Goal: Task Accomplishment & Management: Manage account settings

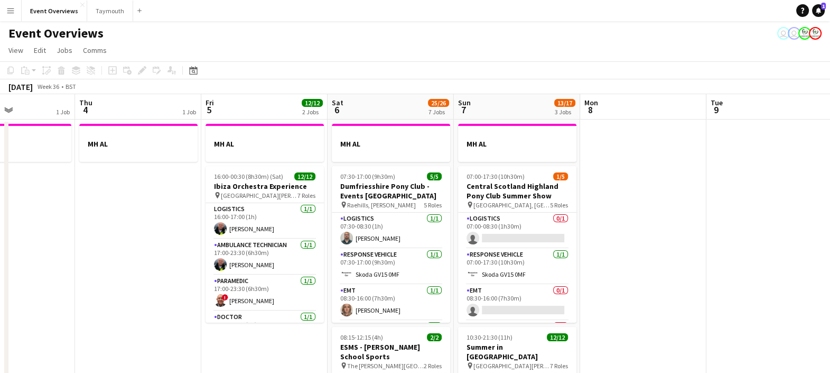
scroll to position [0, 431]
click at [367, 238] on app-card-role "Logistics 1/1 07:30-08:30 (1h) Toby Barber" at bounding box center [390, 230] width 118 height 36
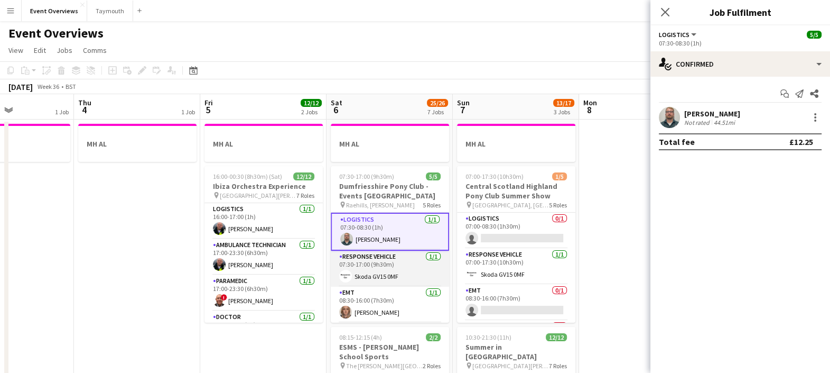
scroll to position [71, 0]
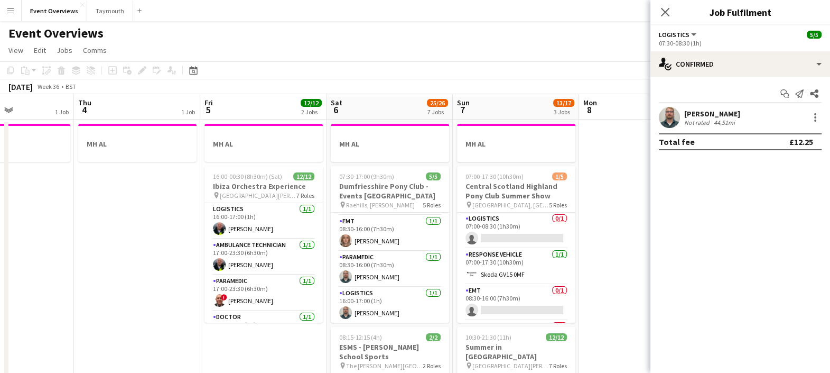
click at [713, 120] on div "44.51mi" at bounding box center [724, 122] width 25 height 8
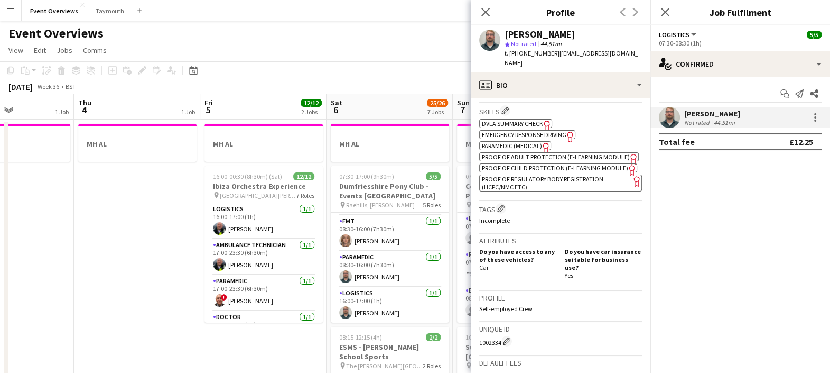
scroll to position [376, 0]
click at [554, 130] on span "Emergency Response Driving" at bounding box center [524, 134] width 85 height 8
click at [529, 141] on span "Paramedic (Medical)" at bounding box center [512, 145] width 60 height 8
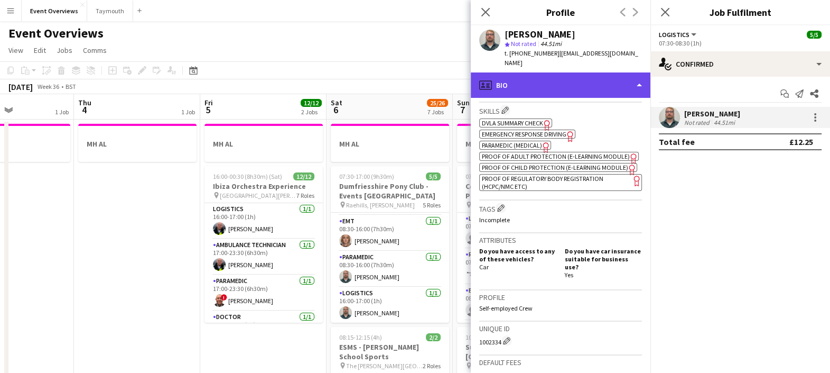
click at [514, 72] on div "profile Bio" at bounding box center [561, 84] width 180 height 25
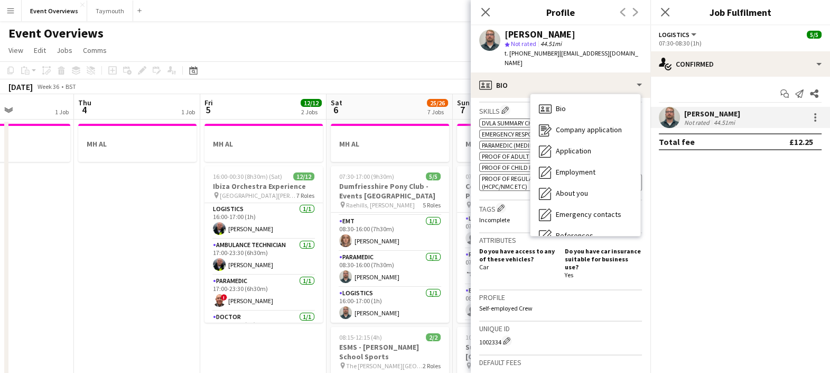
click at [494, 141] on span "Paramedic (Medical)" at bounding box center [512, 145] width 60 height 8
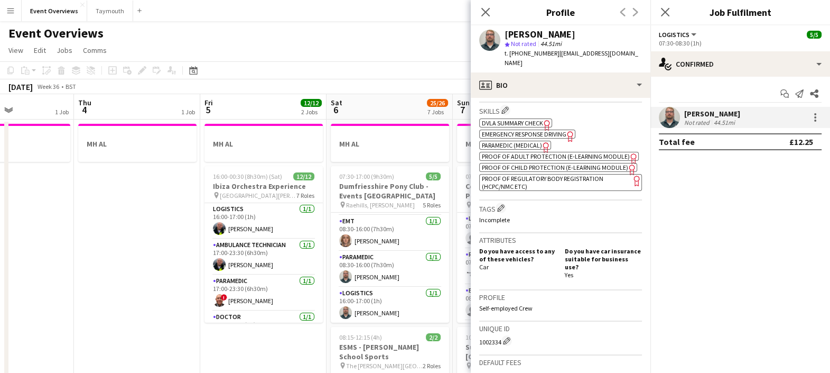
click at [571, 190] on span "Proof of Regulatory Body Registration (HCPC/NMC etc)" at bounding box center [543, 182] width 122 height 16
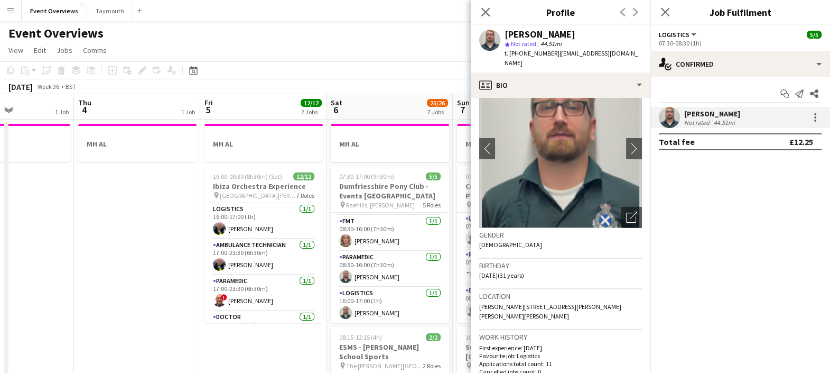
scroll to position [0, 0]
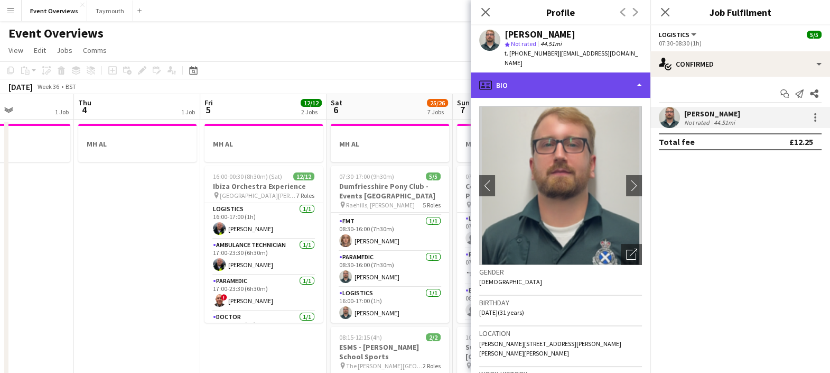
click at [562, 72] on div "profile Bio" at bounding box center [561, 84] width 180 height 25
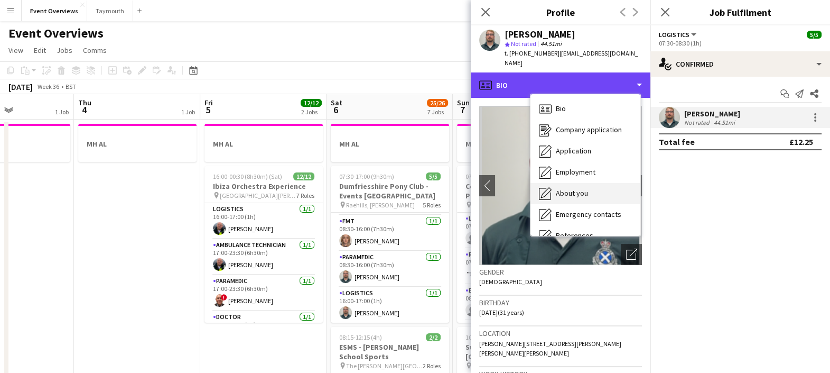
scroll to position [183, 0]
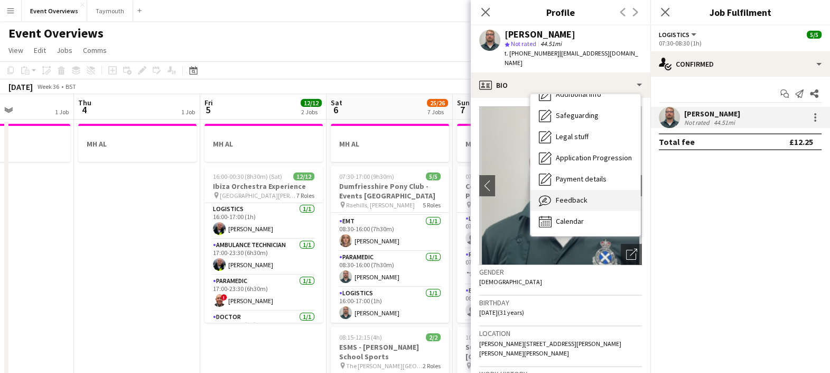
click at [562, 195] on span "Feedback" at bounding box center [572, 200] width 32 height 10
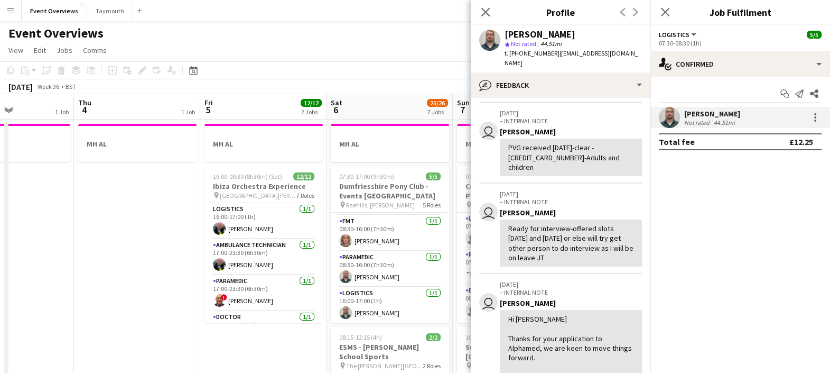
scroll to position [0, 0]
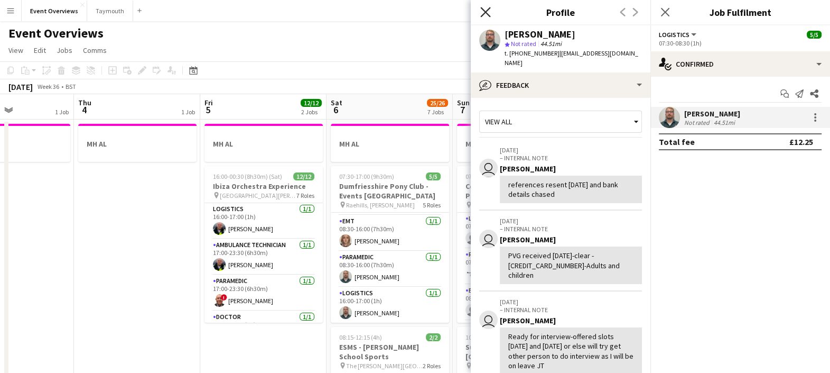
click at [489, 10] on icon "Close pop-in" at bounding box center [485, 12] width 10 height 10
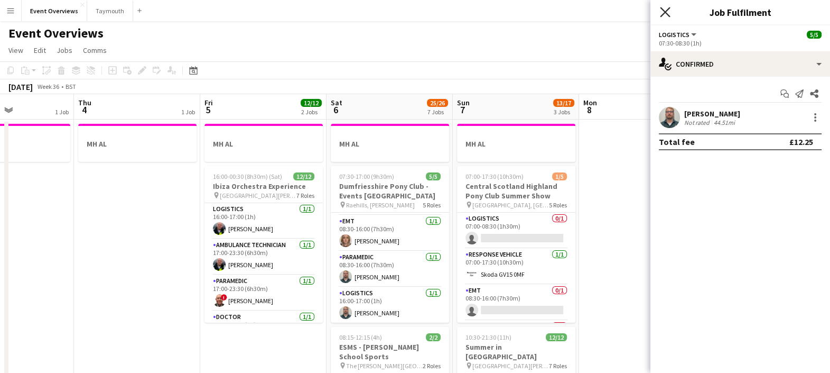
click at [664, 8] on icon "Close pop-in" at bounding box center [665, 12] width 10 height 10
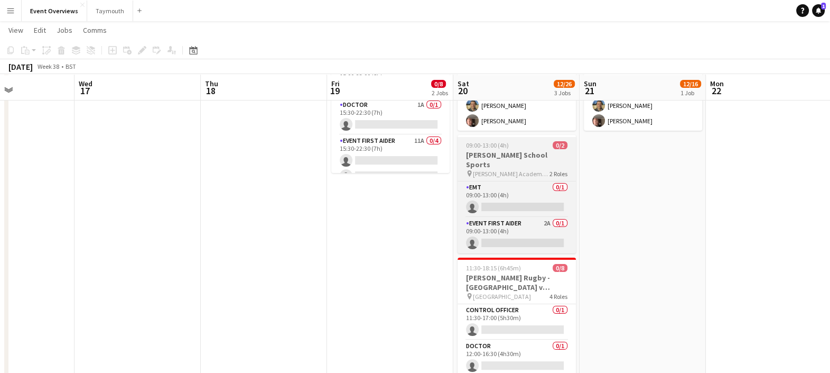
scroll to position [149, 0]
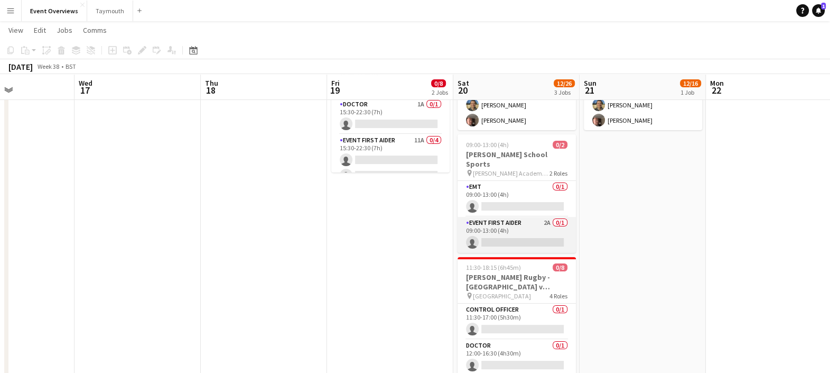
click at [530, 222] on app-card-role "Event First Aider 2A 0/1 09:00-13:00 (4h) single-neutral-actions" at bounding box center [517, 235] width 118 height 36
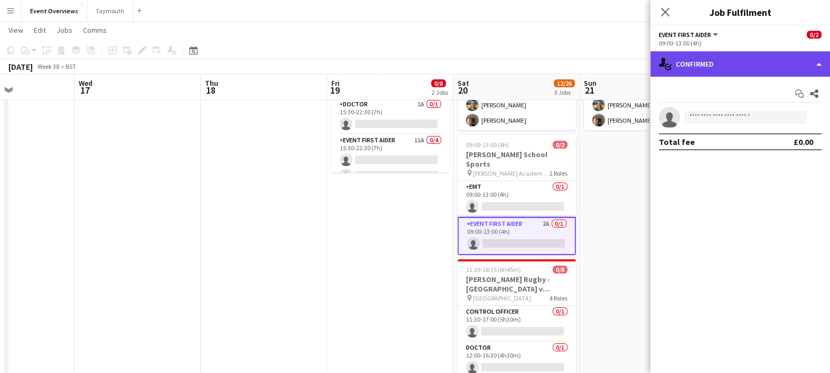
click at [711, 53] on div "single-neutral-actions-check-2 Confirmed" at bounding box center [741, 63] width 180 height 25
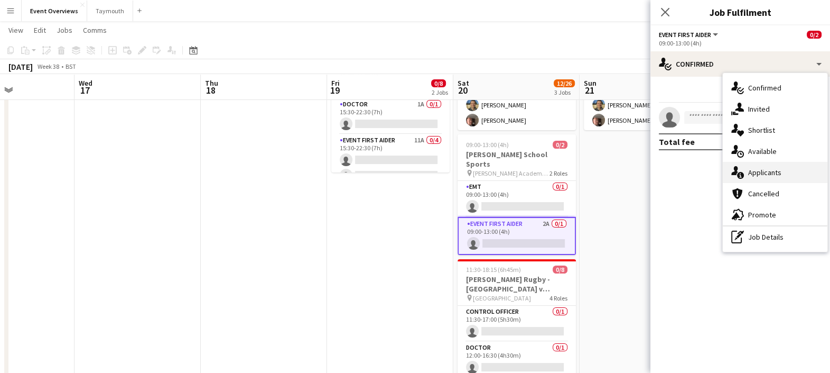
click at [761, 169] on div "single-neutral-actions-information Applicants" at bounding box center [775, 172] width 105 height 21
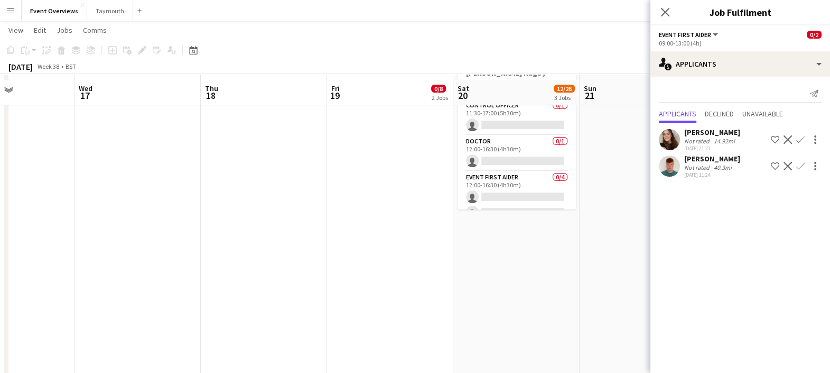
scroll to position [360, 0]
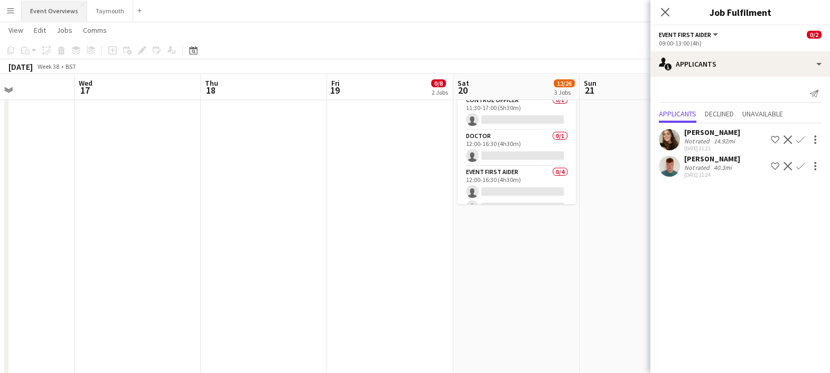
click at [55, 14] on button "Event Overviews Close" at bounding box center [55, 11] width 66 height 21
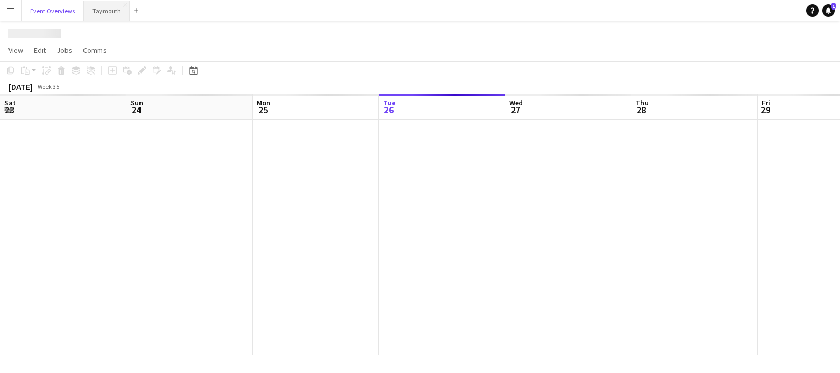
scroll to position [0, 253]
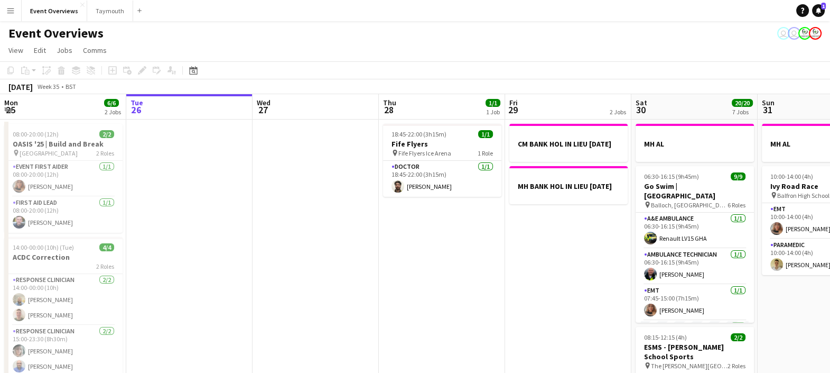
click at [5, 11] on button "Menu" at bounding box center [10, 10] width 21 height 21
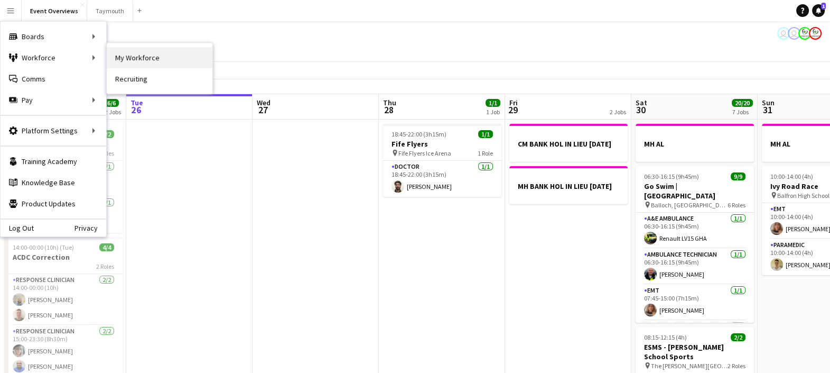
click at [134, 53] on link "My Workforce" at bounding box center [160, 57] width 106 height 21
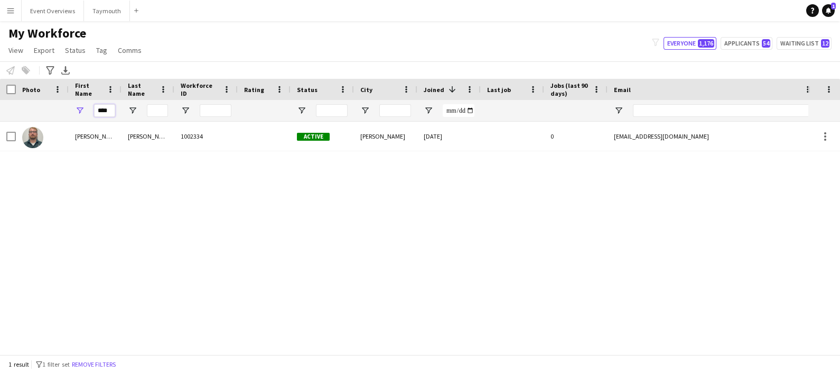
click at [108, 109] on input "****" at bounding box center [104, 110] width 21 height 13
type input "*"
click at [305, 67] on div "Notify workforce Add to tag Select at least one crew to tag him or her. Advance…" at bounding box center [420, 69] width 840 height 17
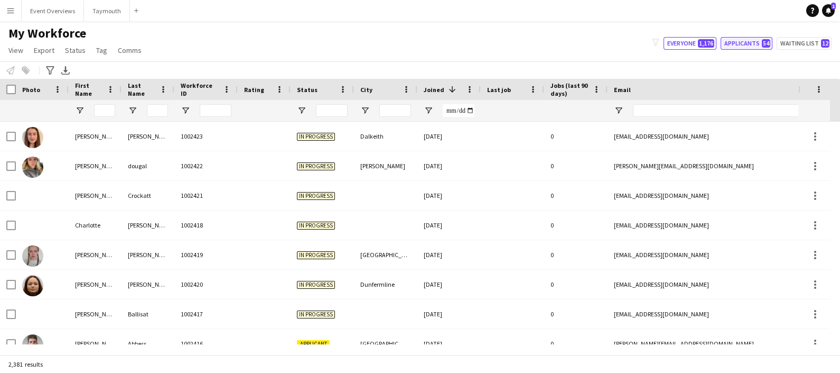
click at [760, 39] on button "Applicants 54" at bounding box center [747, 43] width 52 height 13
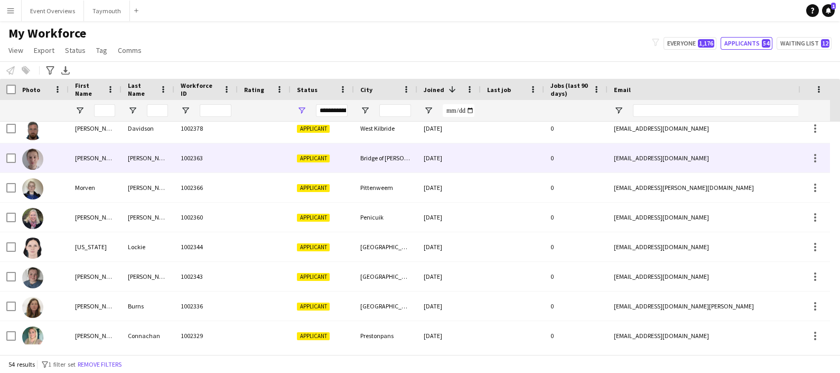
click at [119, 164] on div "Ian" at bounding box center [95, 157] width 53 height 29
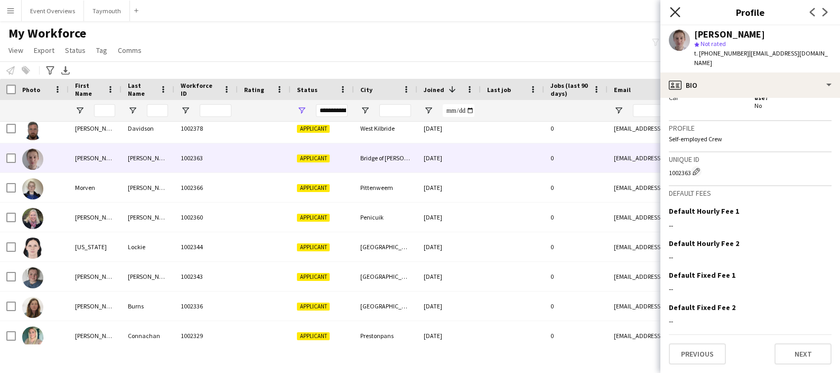
click at [672, 15] on icon at bounding box center [675, 12] width 10 height 10
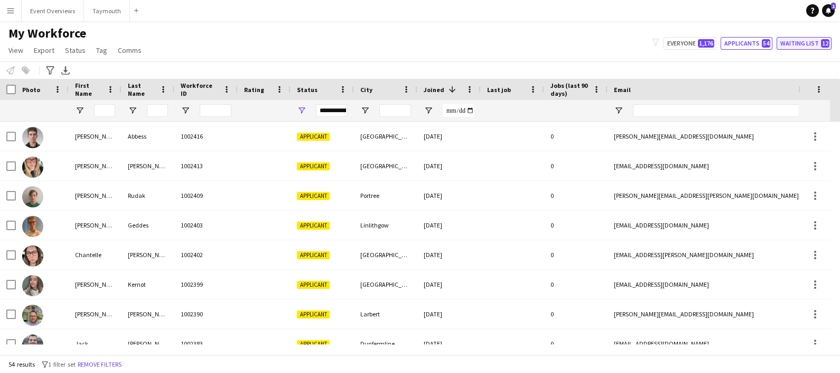
click at [790, 40] on button "Waiting list 12" at bounding box center [804, 43] width 55 height 13
type input "**********"
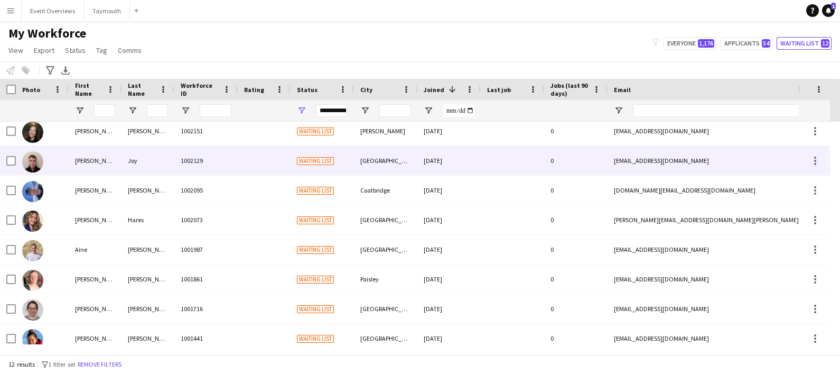
click at [133, 156] on div "Joy" at bounding box center [148, 160] width 53 height 29
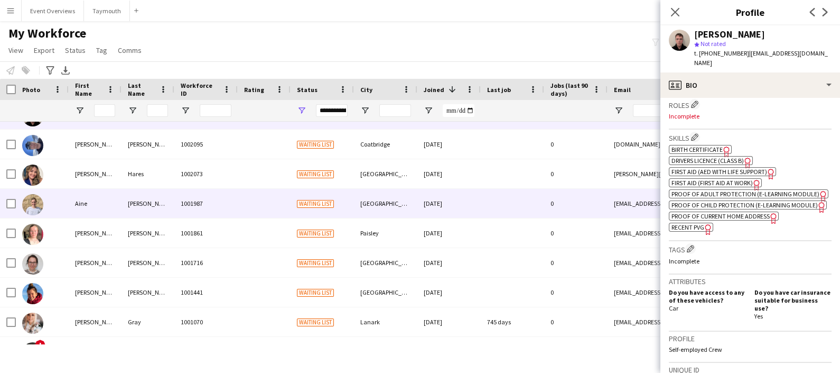
click at [135, 194] on div "Macpherson" at bounding box center [148, 203] width 53 height 29
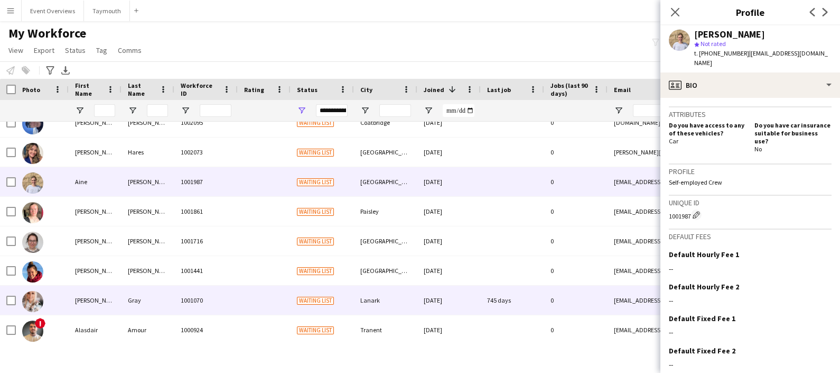
click at [168, 287] on div "Gray" at bounding box center [148, 299] width 53 height 29
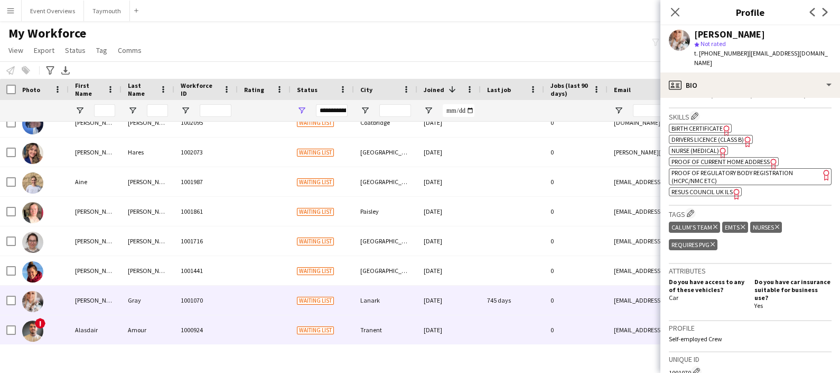
click at [121, 325] on div "Alasdair" at bounding box center [95, 329] width 53 height 29
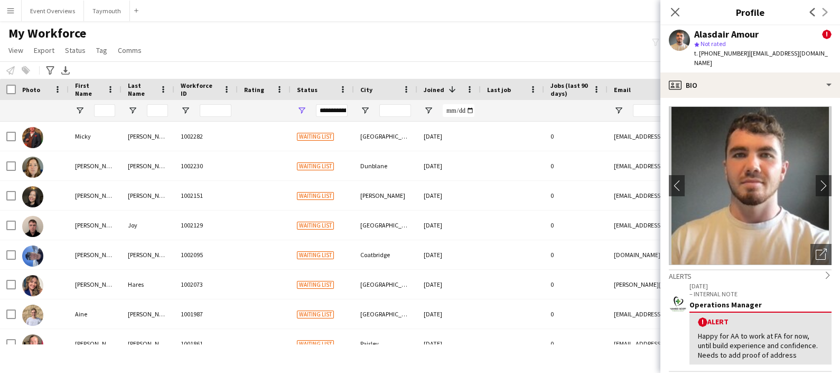
click at [256, 66] on div "Notify workforce Add to tag Select at least one crew to tag him or her. Advance…" at bounding box center [420, 69] width 840 height 17
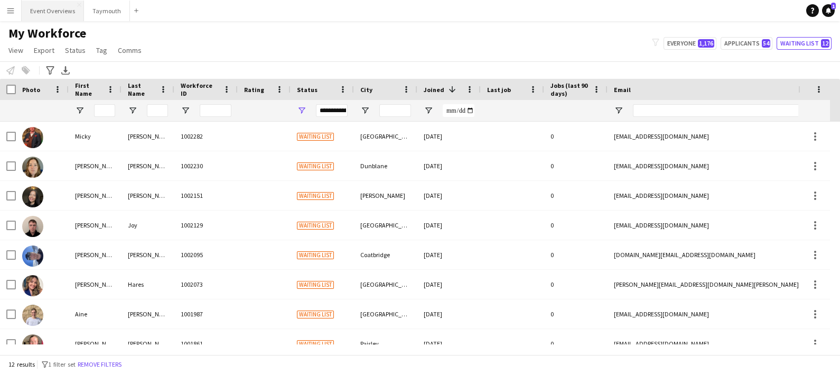
click at [45, 5] on button "Event Overviews Close" at bounding box center [53, 11] width 62 height 21
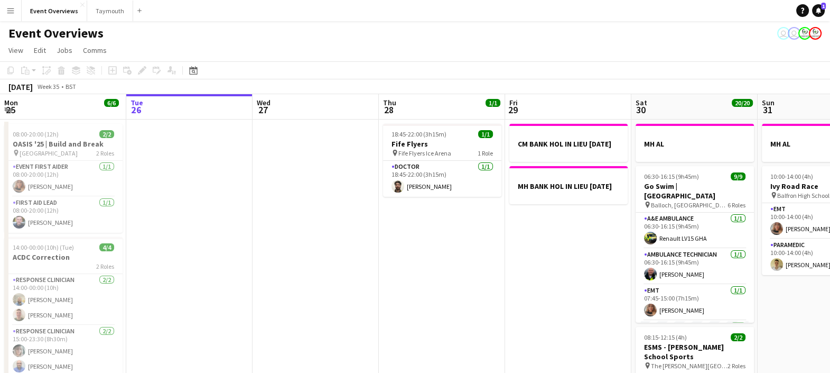
click at [825, 10] on div "Help Notifications 1" at bounding box center [813, 10] width 34 height 13
click at [819, 11] on icon at bounding box center [818, 9] width 5 height 5
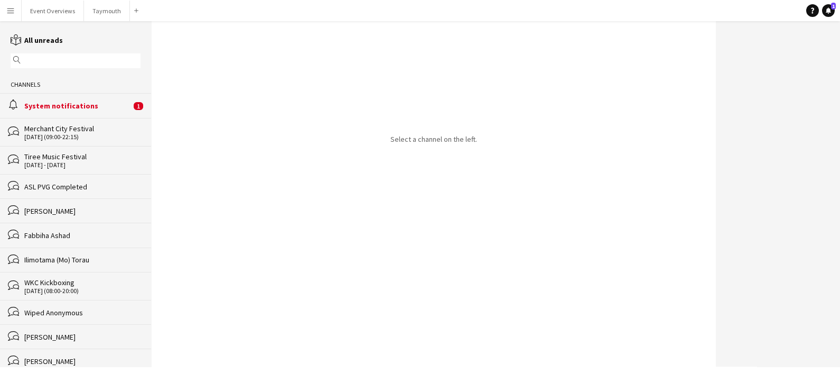
click at [134, 108] on span "1" at bounding box center [139, 106] width 10 height 8
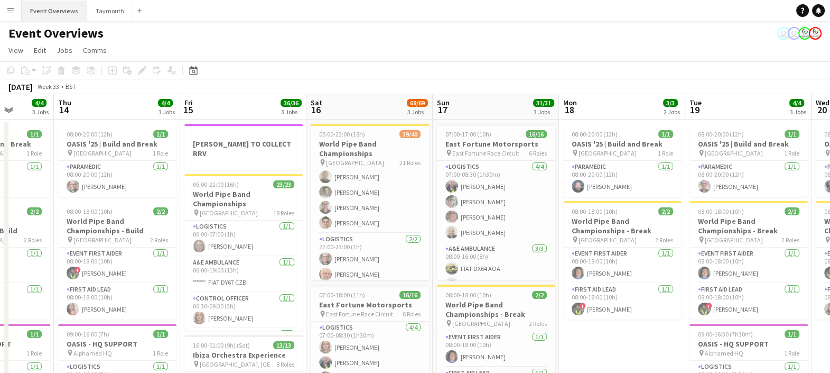
click at [48, 10] on button "Event Overviews Close" at bounding box center [55, 11] width 66 height 21
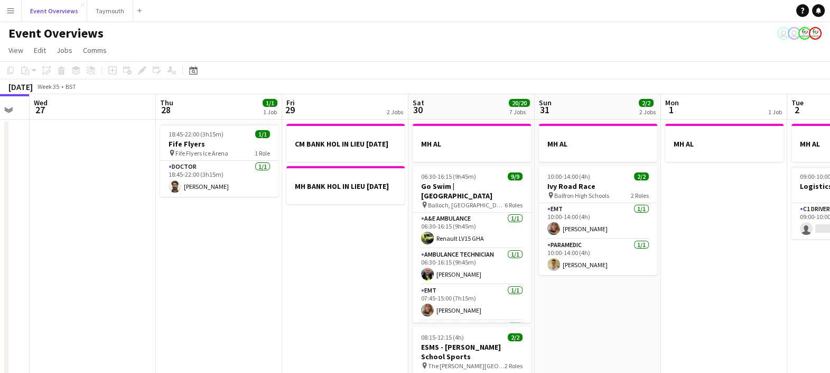
scroll to position [0, 350]
